Goal: Transaction & Acquisition: Download file/media

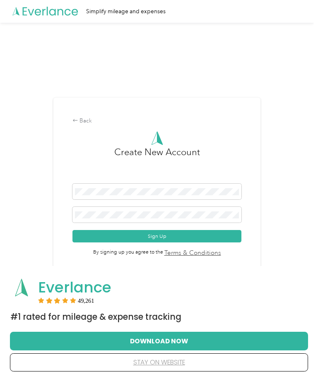
click at [291, 154] on div "Back Create New Account Sign Up By signing up you agree to the Terms & Conditio…" at bounding box center [156, 190] width 313 height 335
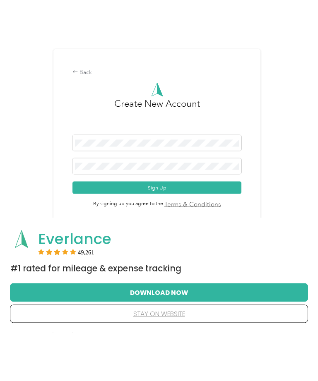
click at [85, 117] on div "Back" at bounding box center [156, 121] width 169 height 9
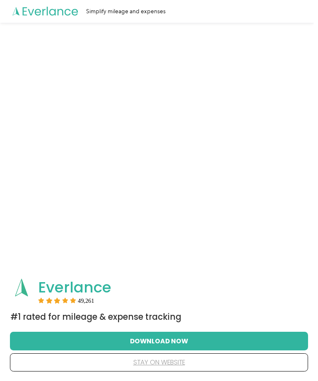
click at [173, 363] on button "stay on website" at bounding box center [158, 362] width 271 height 17
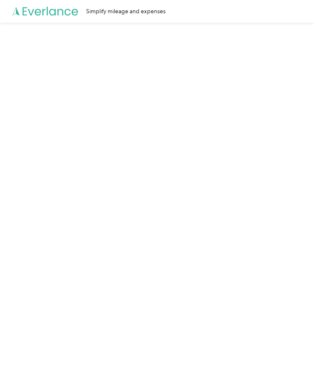
click at [101, 16] on div "Simplify mileage and expenses" at bounding box center [156, 11] width 313 height 23
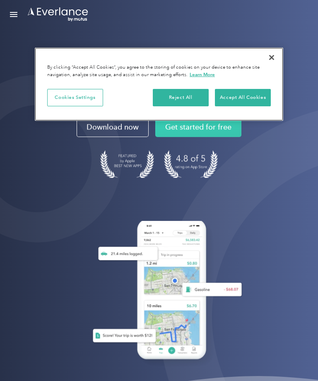
click at [254, 94] on button "Accept All Cookies" at bounding box center [243, 97] width 56 height 17
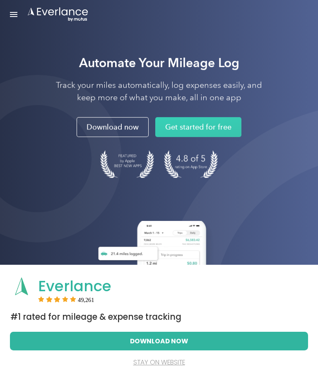
click at [215, 340] on button "Download Now" at bounding box center [158, 340] width 271 height 17
